Goal: Find contact information: Find contact information

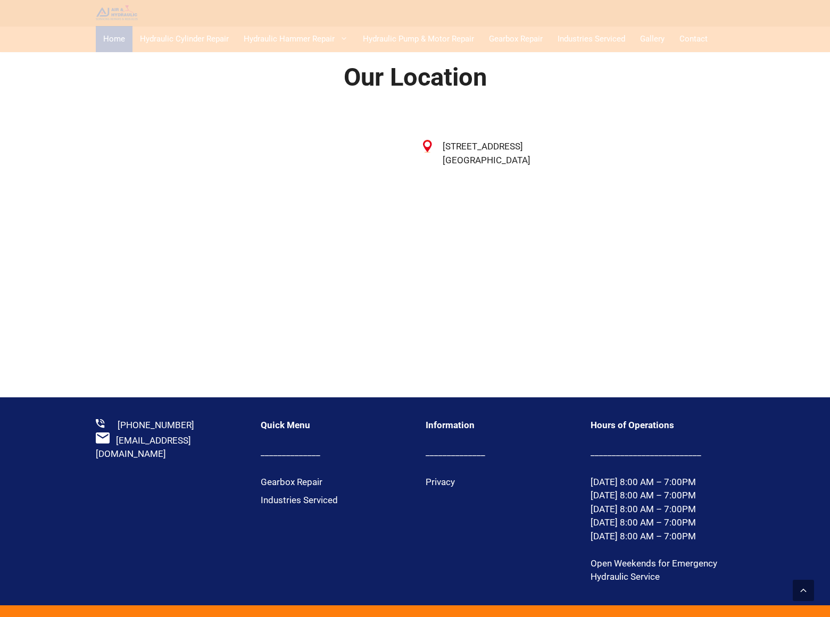
scroll to position [1989, 0]
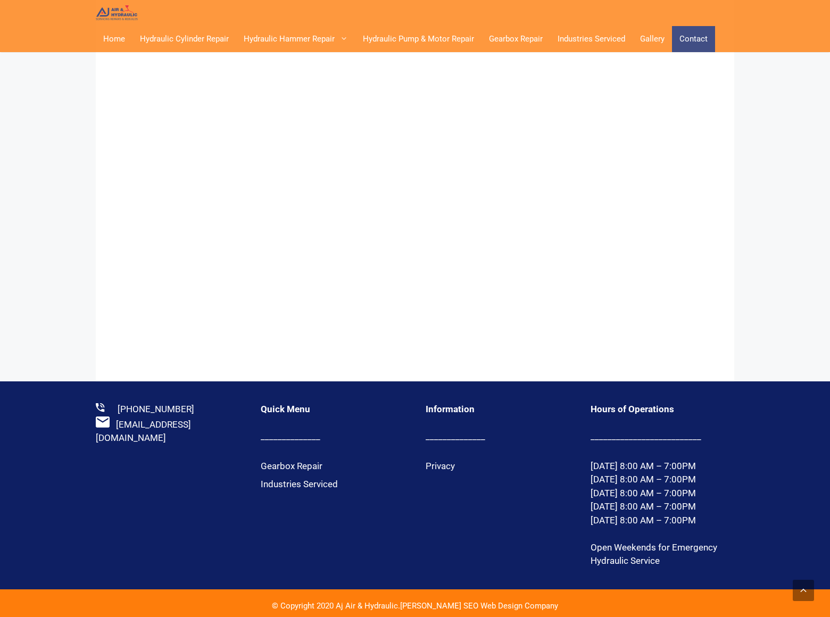
scroll to position [1068, 0]
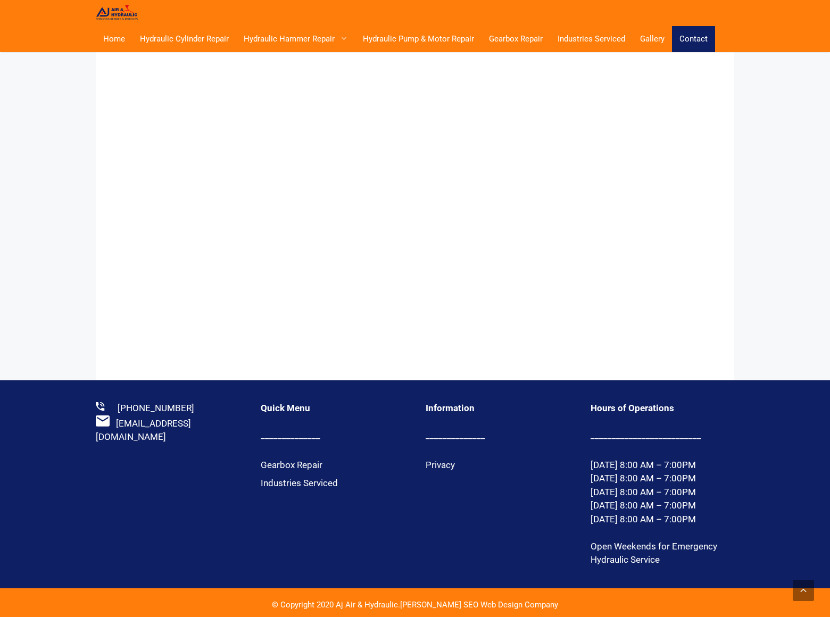
scroll to position [1068, 0]
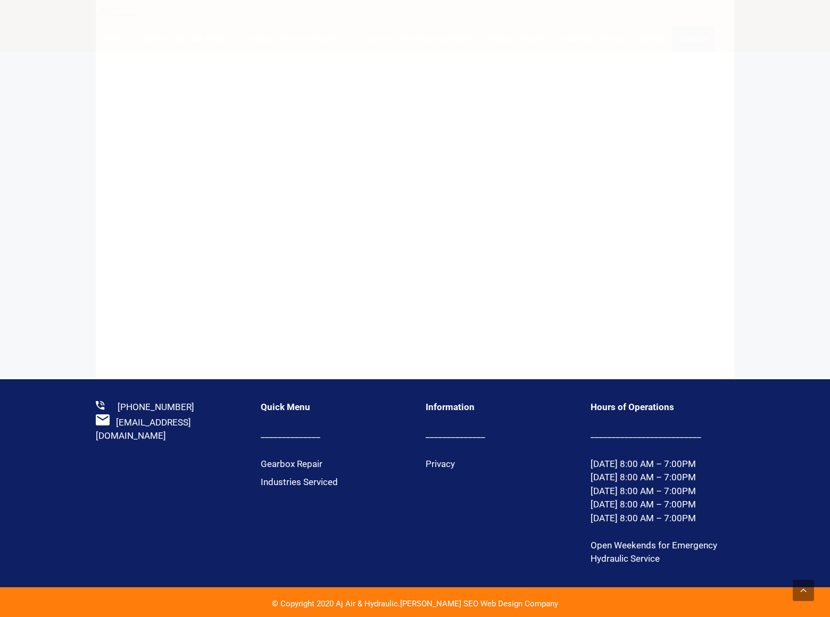
scroll to position [1068, 0]
